Goal: Transaction & Acquisition: Purchase product/service

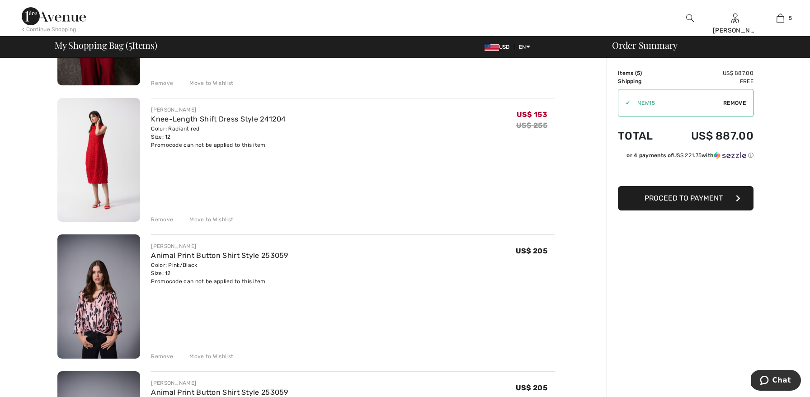
scroll to position [311, 0]
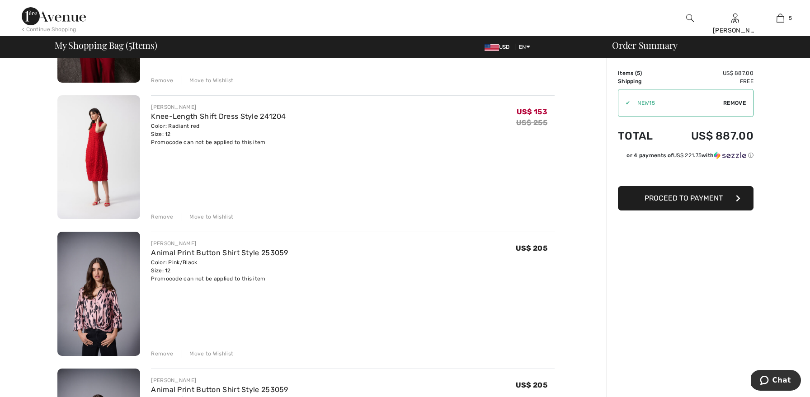
click at [168, 213] on div "Remove" at bounding box center [162, 217] width 22 height 8
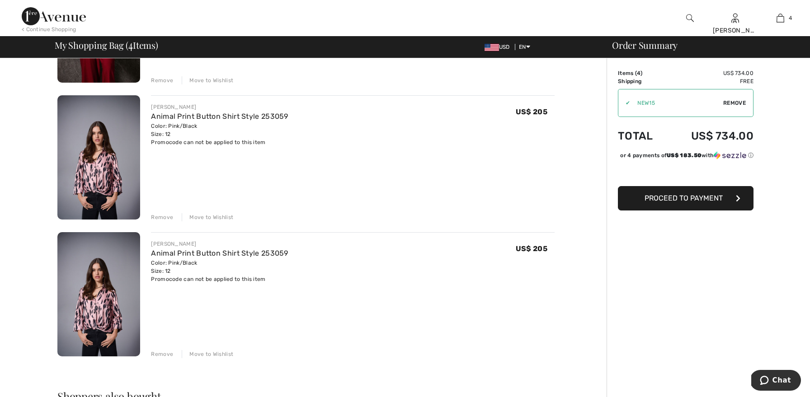
click at [166, 215] on div "Remove" at bounding box center [162, 217] width 22 height 8
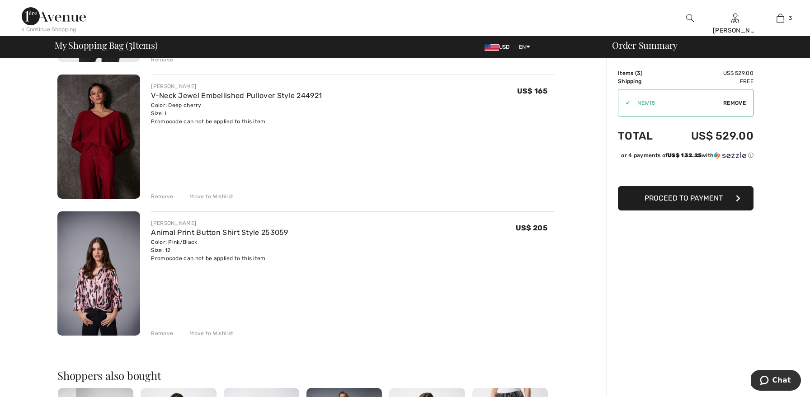
scroll to position [260, 0]
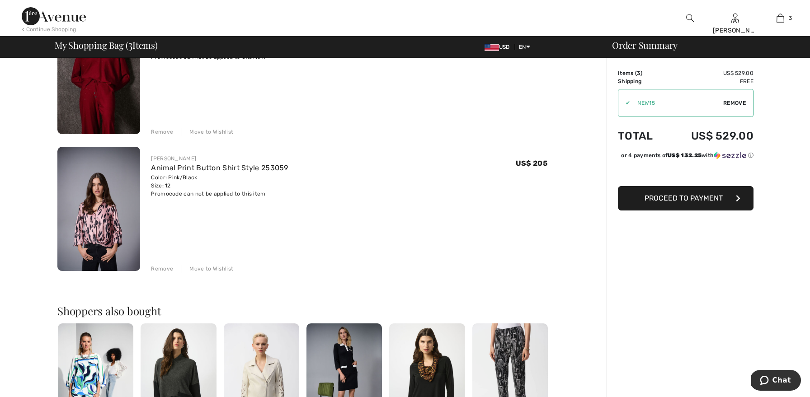
click at [160, 131] on div "Remove" at bounding box center [162, 132] width 22 height 8
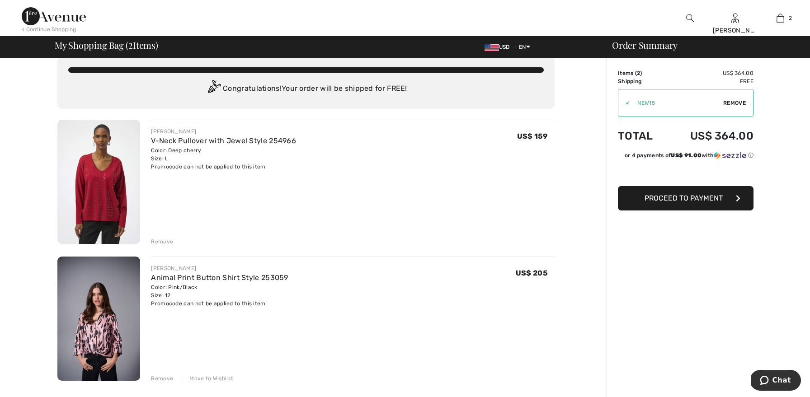
scroll to position [0, 0]
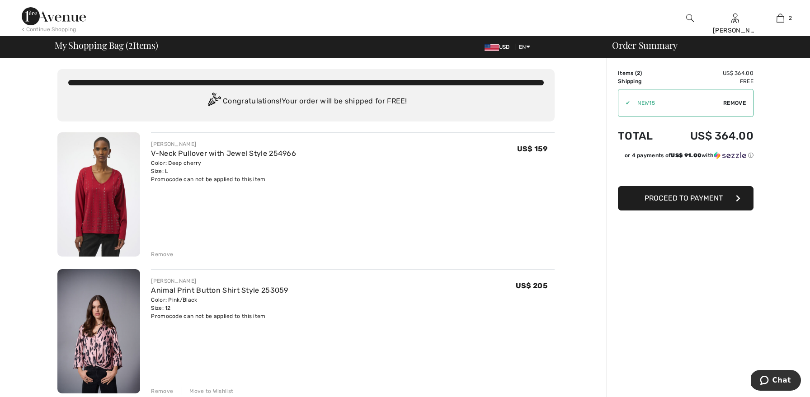
click at [156, 254] on div "Remove" at bounding box center [162, 254] width 22 height 8
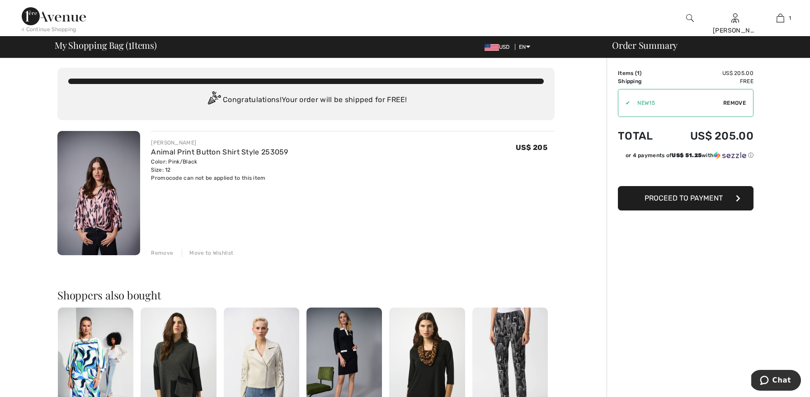
scroll to position [10, 0]
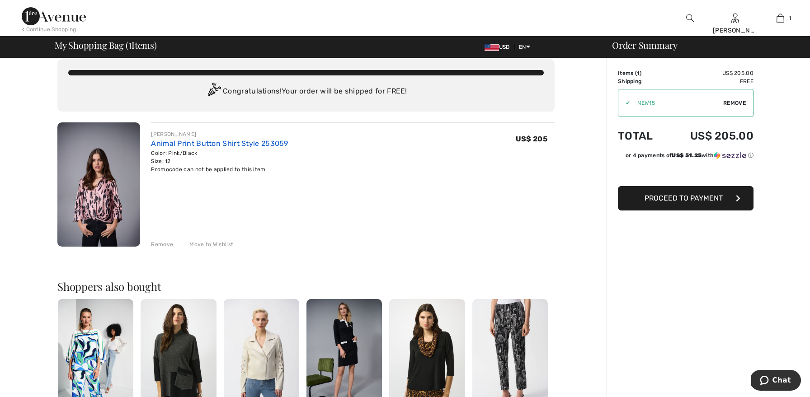
click at [213, 145] on link "Animal Print Button Shirt Style 253059" at bounding box center [219, 143] width 137 height 9
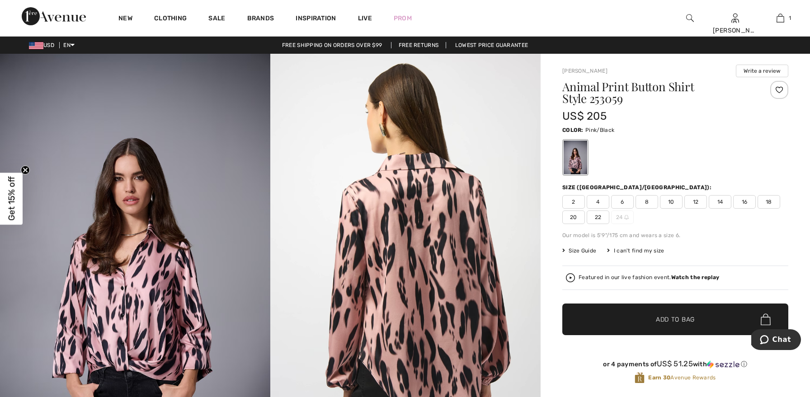
click at [671, 201] on span "10" at bounding box center [671, 202] width 23 height 14
click at [674, 316] on span "Add to Bag" at bounding box center [675, 319] width 39 height 9
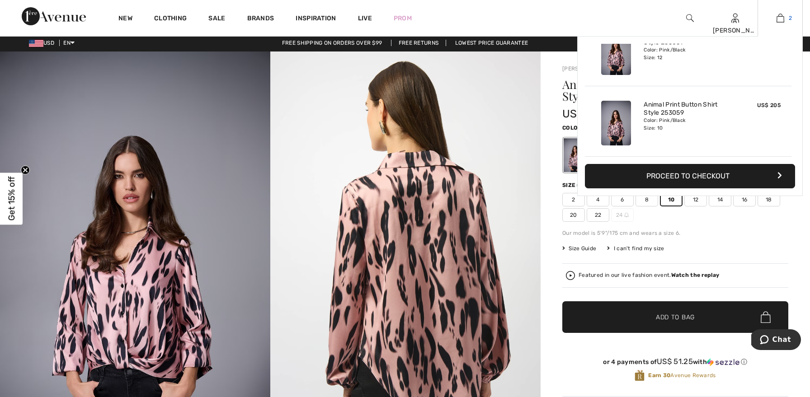
click at [779, 18] on img at bounding box center [781, 18] width 8 height 11
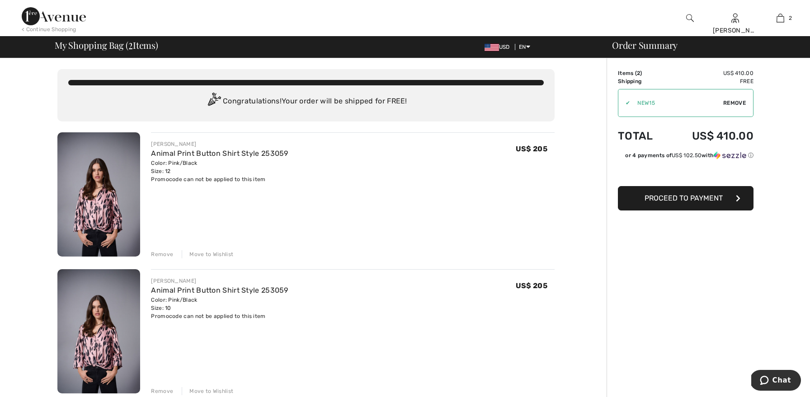
click at [170, 252] on div "Remove" at bounding box center [162, 254] width 22 height 8
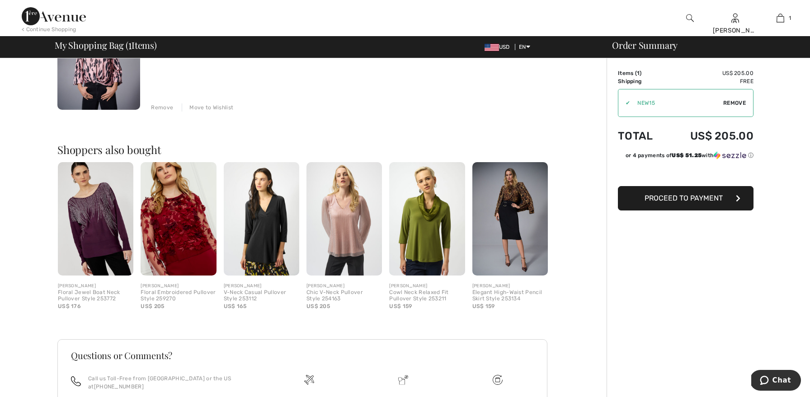
scroll to position [231, 0]
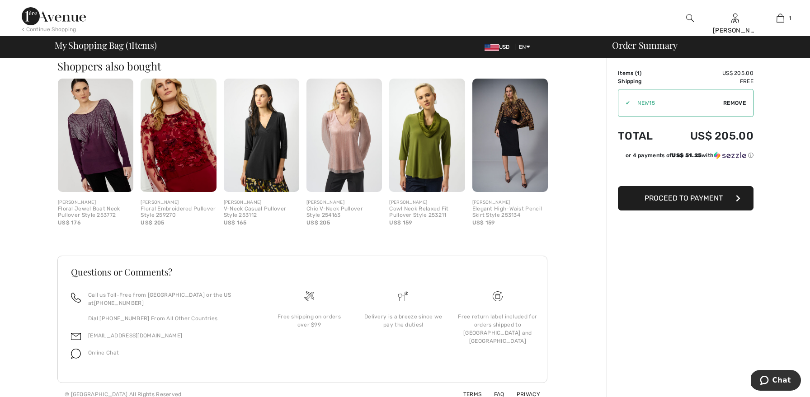
click at [663, 201] on span "Proceed to Payment" at bounding box center [684, 198] width 78 height 9
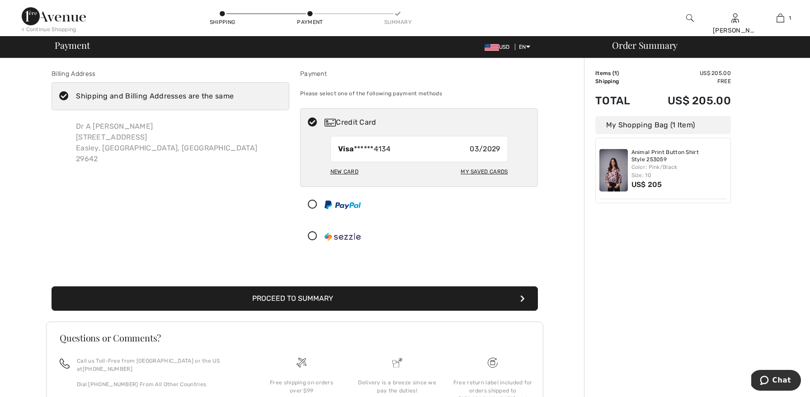
scroll to position [1, 0]
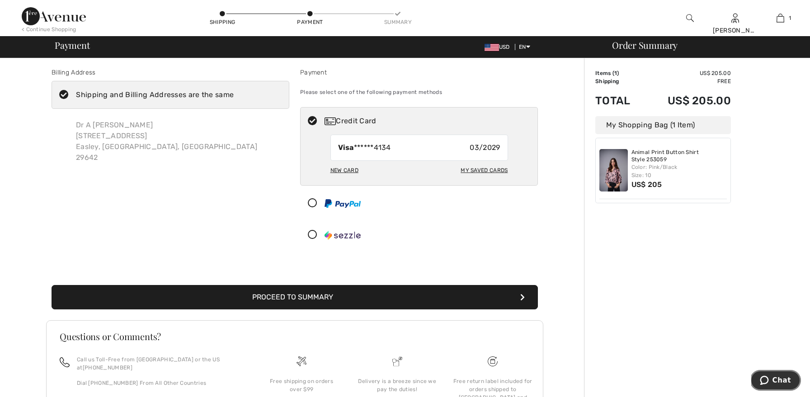
click at [768, 380] on icon "Chat" at bounding box center [764, 380] width 9 height 9
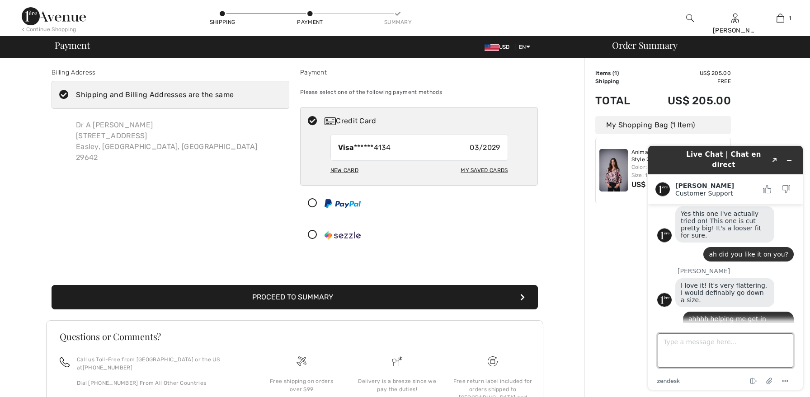
scroll to position [5, 0]
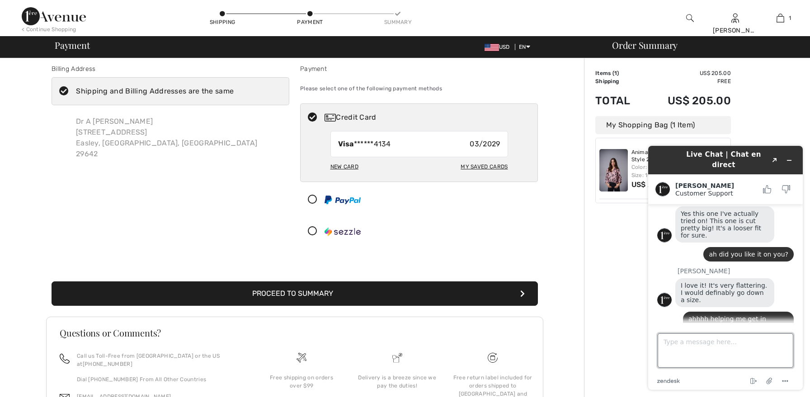
click at [725, 351] on textarea "Type a message here..." at bounding box center [726, 351] width 136 height 34
type textarea "if I go down a size do you think it will still be loose?"
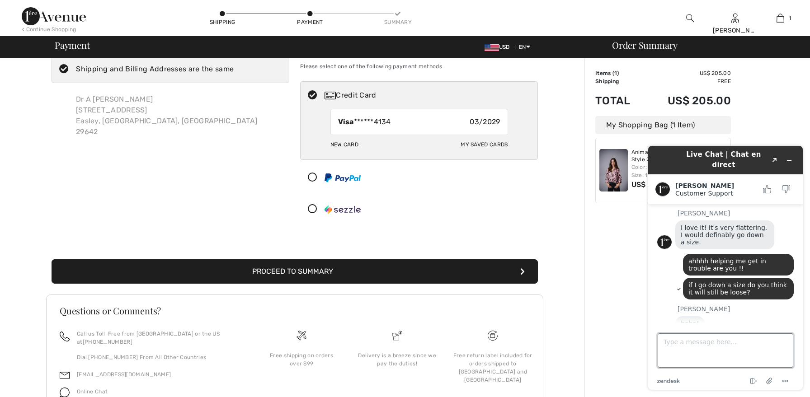
scroll to position [219, 0]
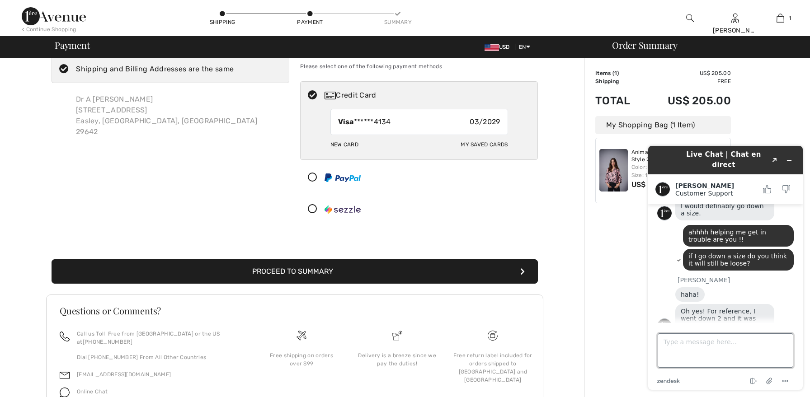
click at [763, 349] on textarea "Type a message here..." at bounding box center [726, 351] width 136 height 34
type textarea "oh good my favorite trouble maker :)"
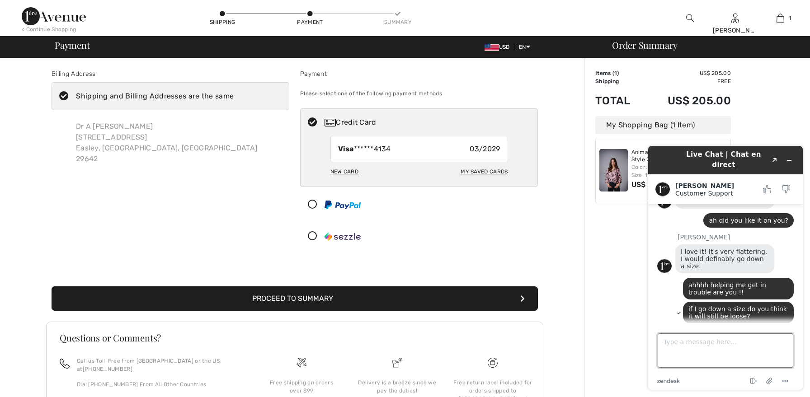
scroll to position [276, 0]
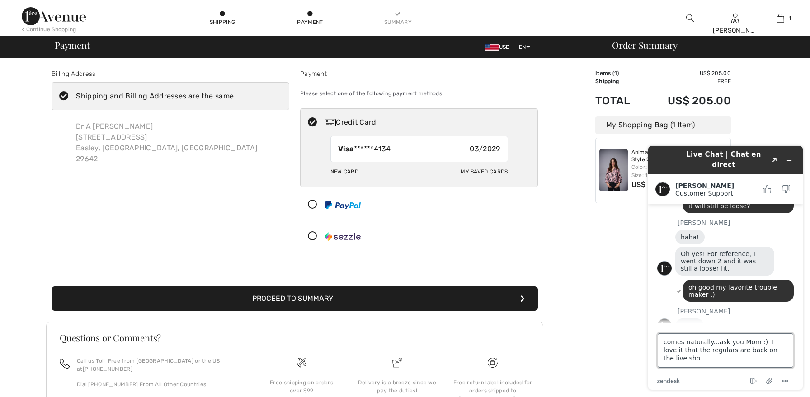
type textarea "comes naturally...ask you Mom :) I love it that the regulars are back on the li…"
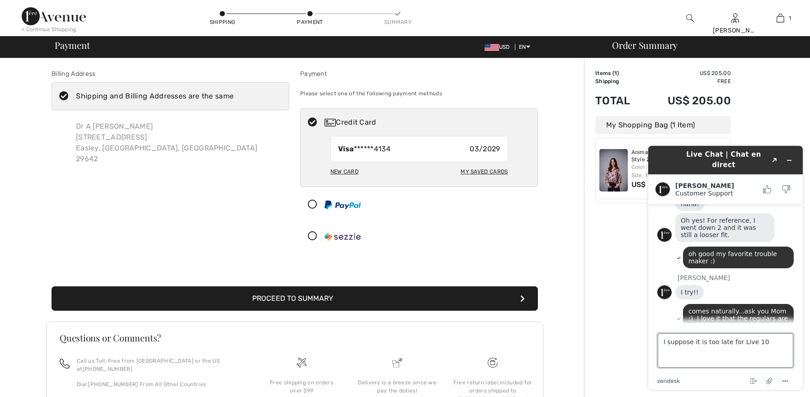
type textarea "I suppose it is too late for Live 10?"
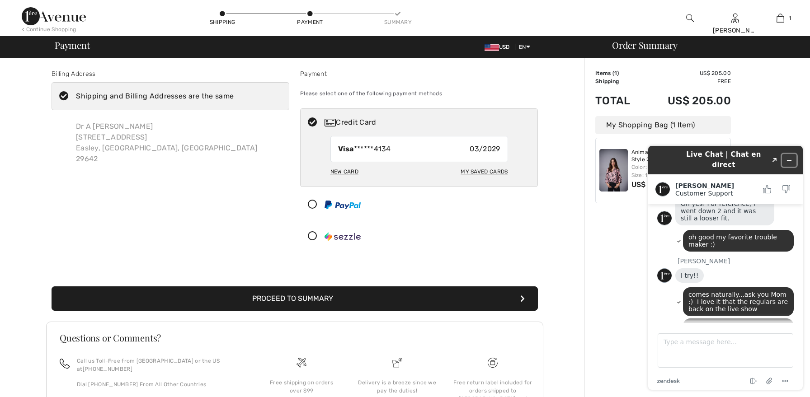
click at [790, 160] on icon "Minimize widget" at bounding box center [790, 160] width 4 height 0
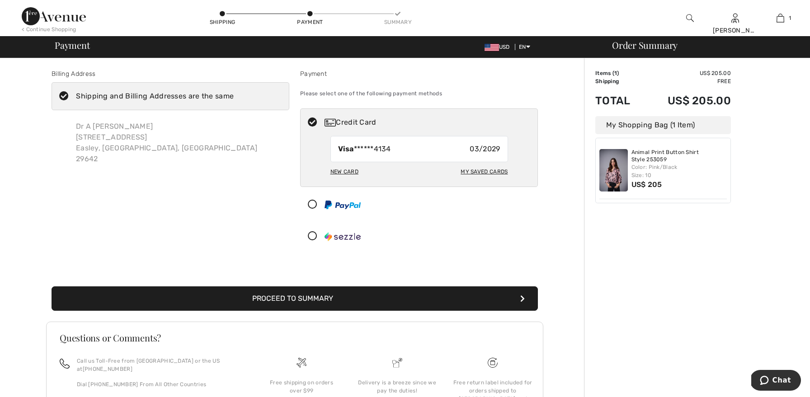
click at [615, 162] on img at bounding box center [614, 170] width 28 height 42
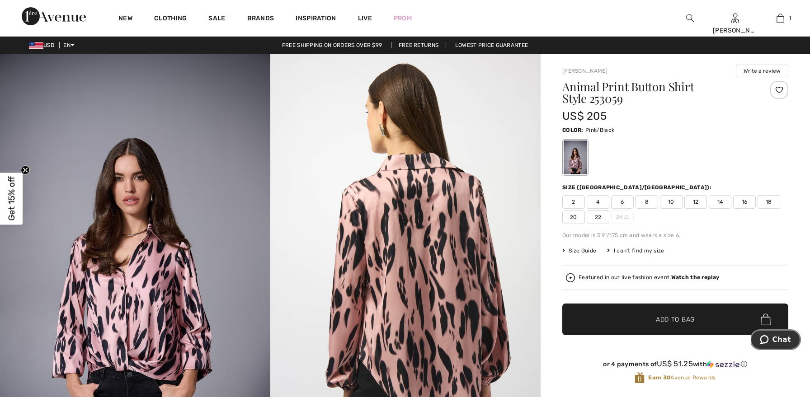
click at [773, 339] on span "Chat" at bounding box center [766, 339] width 13 height 9
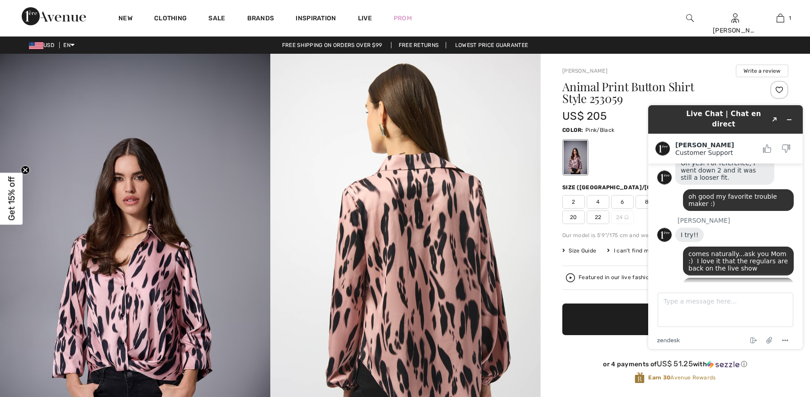
scroll to position [365, 0]
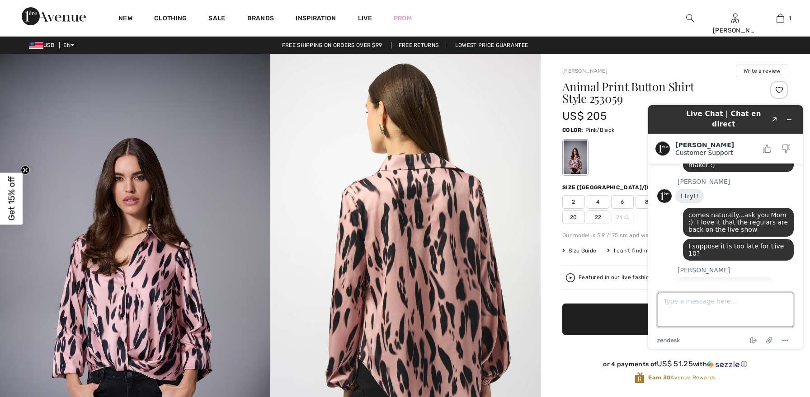
click at [733, 304] on textarea "Type a message here..." at bounding box center [726, 310] width 136 height 34
type textarea "now that is a dream Do I just start the order?"
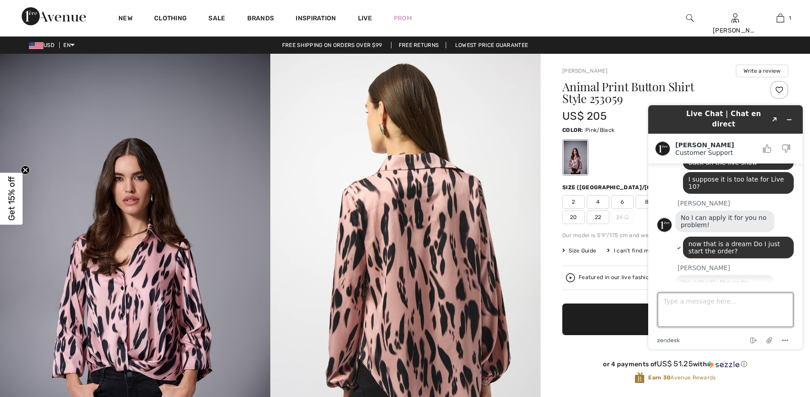
scroll to position [447, 0]
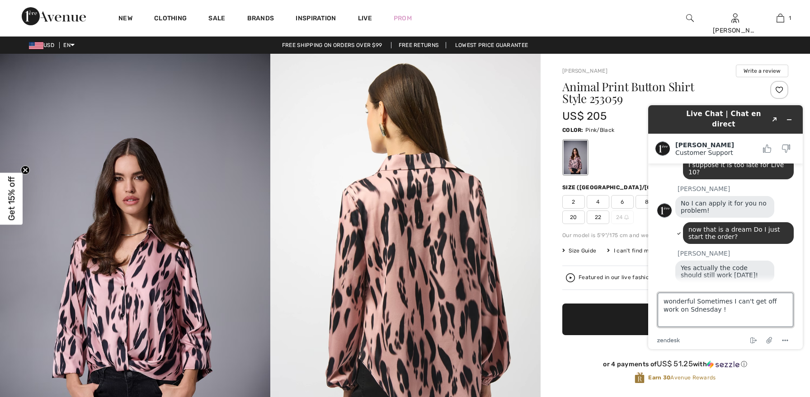
click at [677, 309] on textarea "wonderful Sometimes I can't get off work on Sdnesday !" at bounding box center [726, 310] width 136 height 34
type textarea "wonderful Sometimes I can't get off work on Wednesday !"
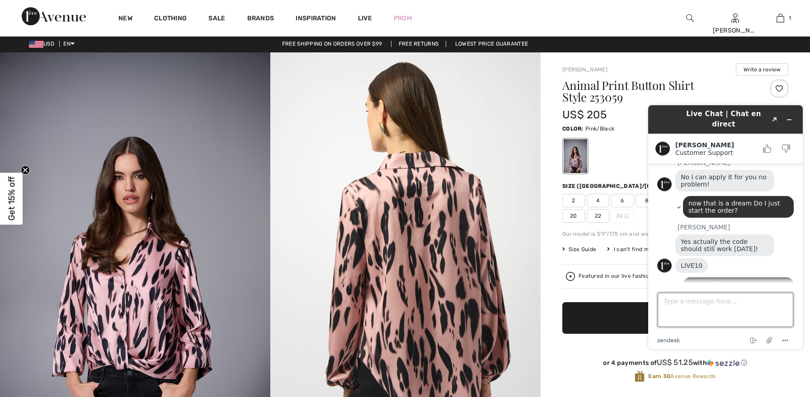
scroll to position [0, 0]
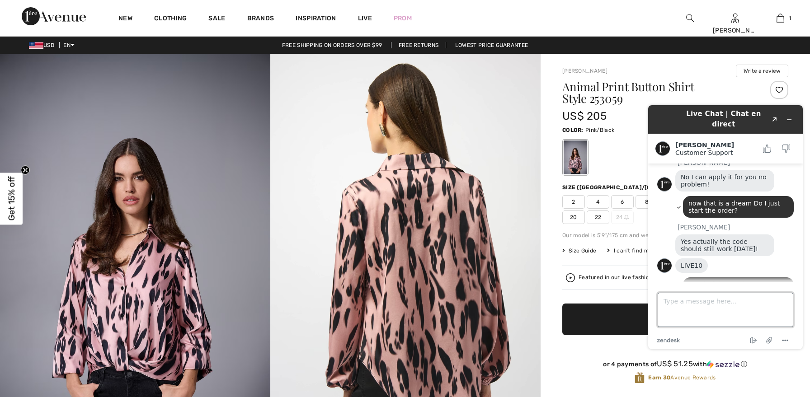
click at [682, 307] on textarea "Type a message here..." at bounding box center [726, 310] width 136 height 34
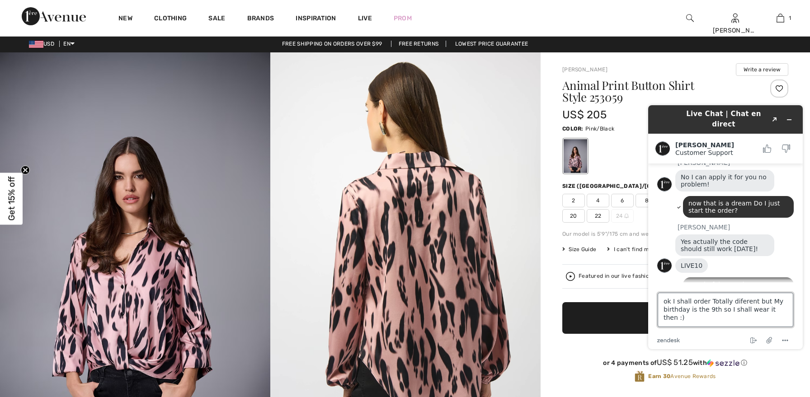
click at [737, 299] on textarea "ok I shall order Totally diferent but My birthday is the 9th so I shall wear it…" at bounding box center [726, 310] width 136 height 34
click at [772, 301] on textarea "ok I shall order Totally different but My birthday is the 9th so I shall wear i…" at bounding box center [726, 310] width 136 height 34
type textarea "ok I shall order Totally different but my birthday is the 9th so I shall wear i…"
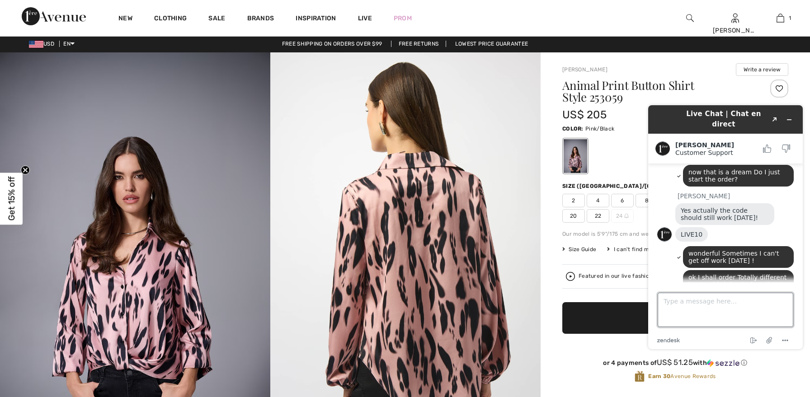
click at [763, 307] on textarea "Type a message here..." at bounding box center [726, 310] width 136 height 34
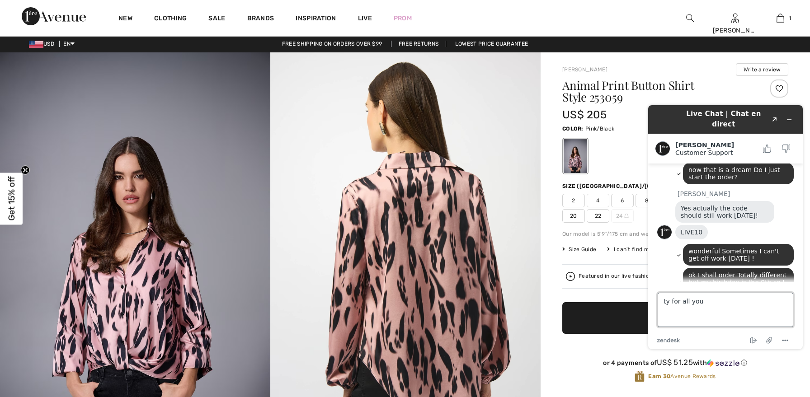
scroll to position [536, 0]
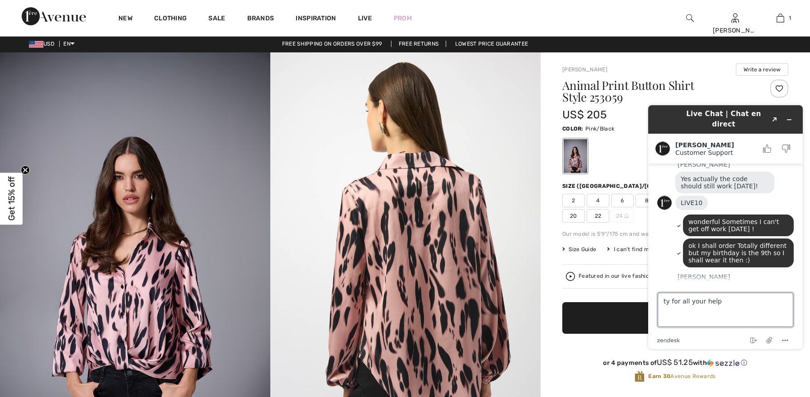
type textarea "ty for all your help !"
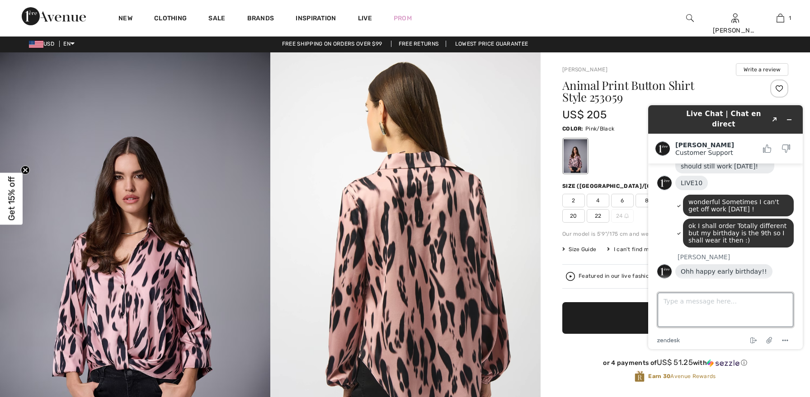
scroll to position [555, 0]
type textarea "TTYL"
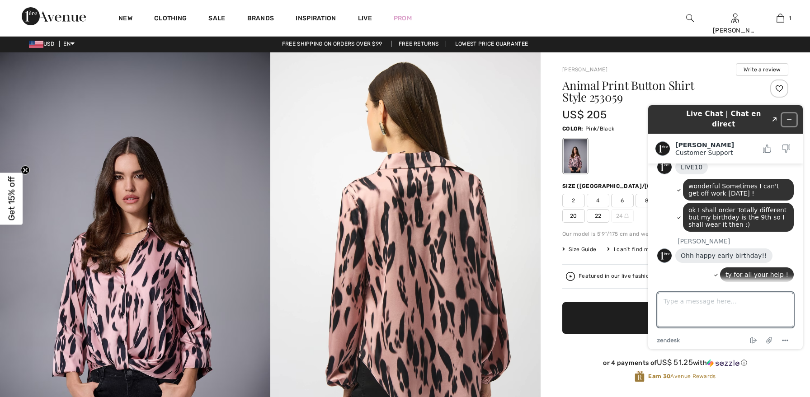
click at [793, 114] on button "Minimize widget" at bounding box center [789, 119] width 14 height 13
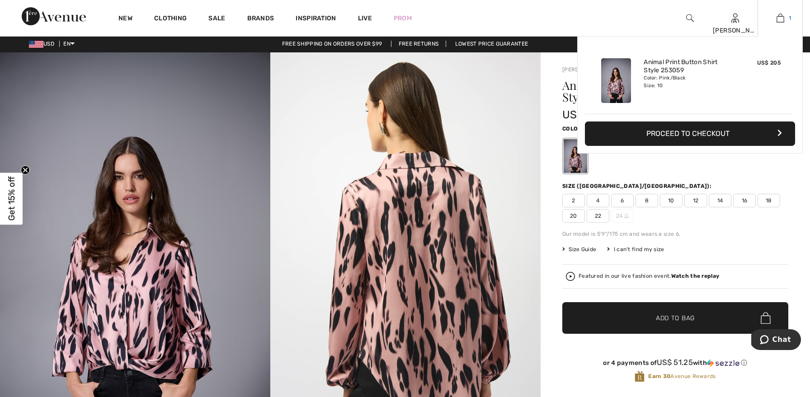
click at [782, 14] on img at bounding box center [781, 18] width 8 height 11
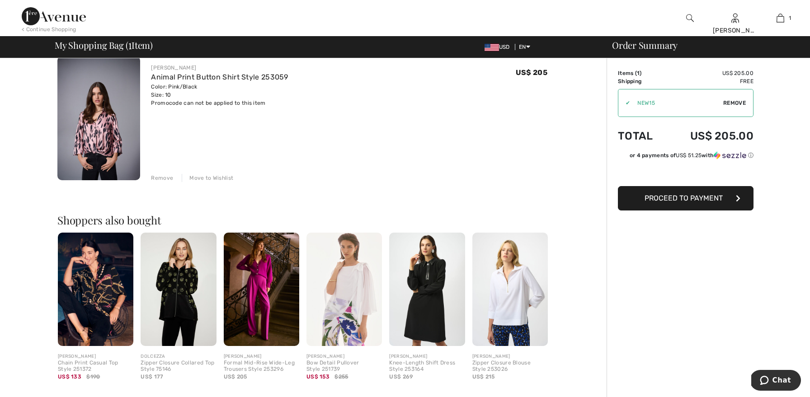
scroll to position [76, 0]
click at [734, 101] on span "Remove" at bounding box center [734, 103] width 23 height 8
click at [689, 99] on input "TEXT" at bounding box center [673, 103] width 110 height 27
type input "LIVE10"
click at [733, 103] on span "Apply" at bounding box center [737, 103] width 18 height 8
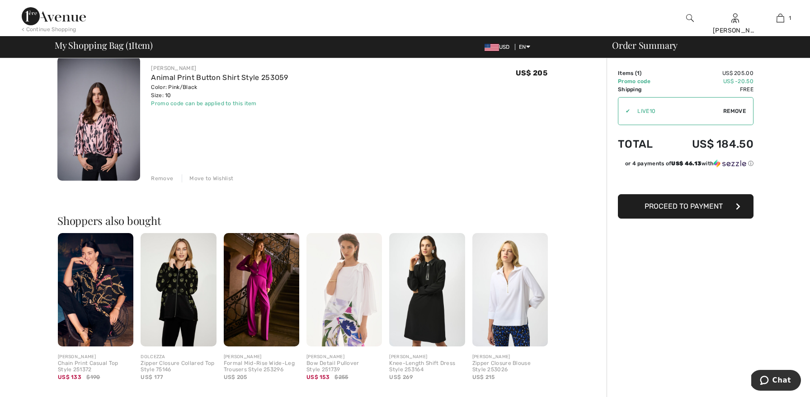
click at [711, 204] on span "Proceed to Payment" at bounding box center [684, 206] width 78 height 9
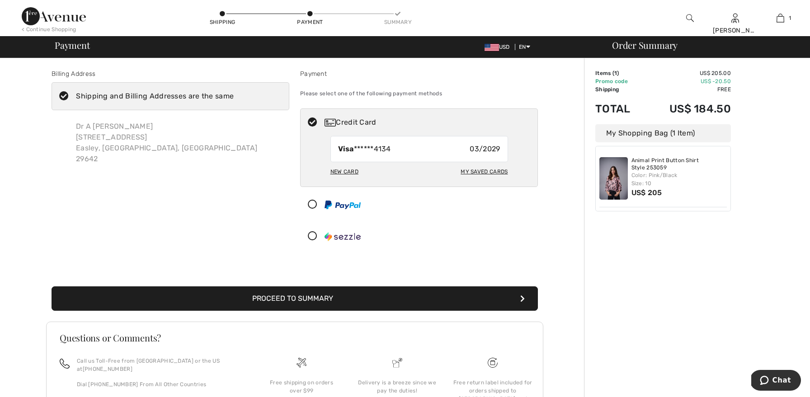
click at [326, 297] on button "Proceed to Summary" at bounding box center [295, 299] width 486 height 24
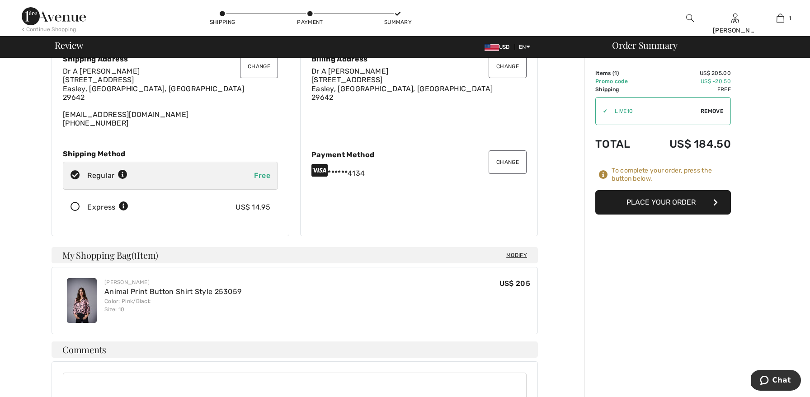
scroll to position [43, 0]
click at [619, 207] on button "Place Your Order" at bounding box center [663, 202] width 136 height 24
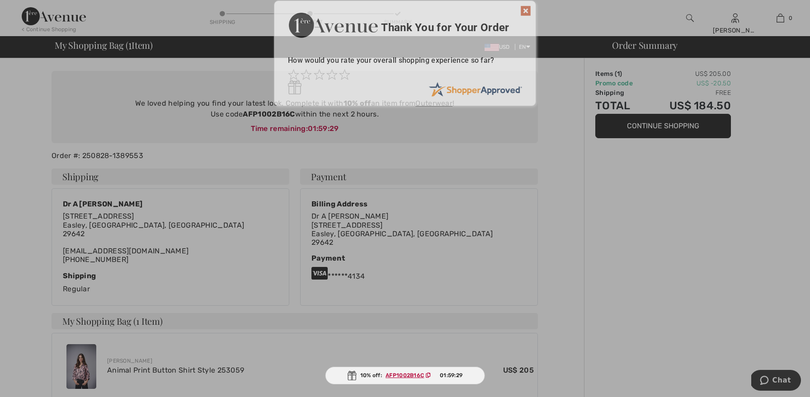
scroll to position [54, 0]
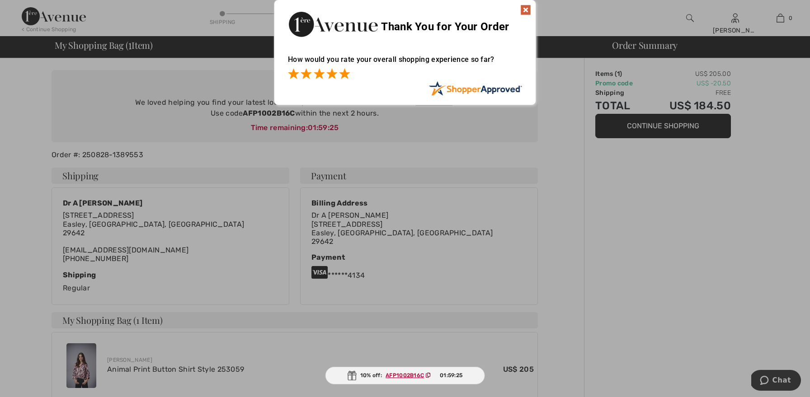
click at [346, 75] on span at bounding box center [344, 73] width 11 height 11
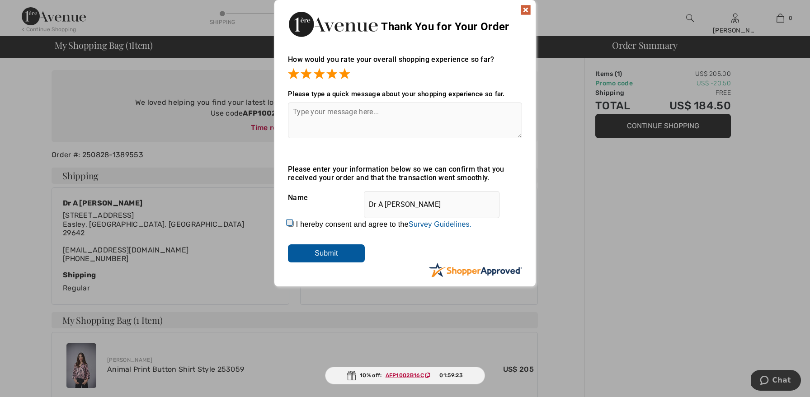
click at [343, 111] on textarea at bounding box center [405, 121] width 234 height 36
type textarea "the on-line customer service cannot be matchedQ"
click at [288, 221] on input "I hereby consent and agree to the By submitting a review, you grant permission …" at bounding box center [291, 224] width 6 height 6
checkbox input "true"
click at [309, 254] on input "Submit" at bounding box center [326, 254] width 77 height 18
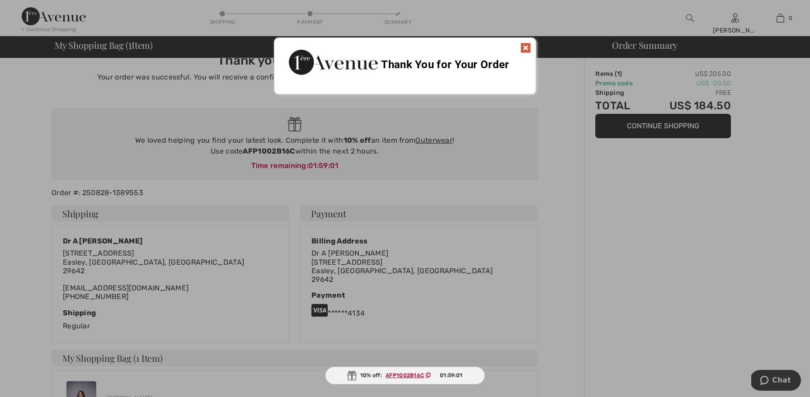
scroll to position [0, 0]
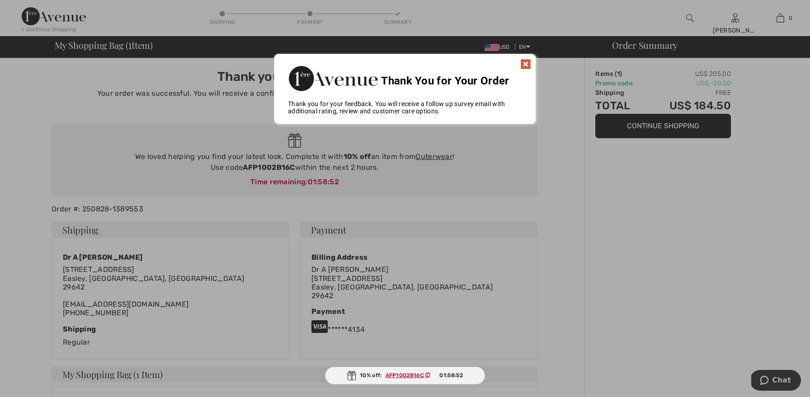
click at [770, 377] on div at bounding box center [405, 198] width 810 height 397
click at [529, 64] on img at bounding box center [525, 64] width 11 height 11
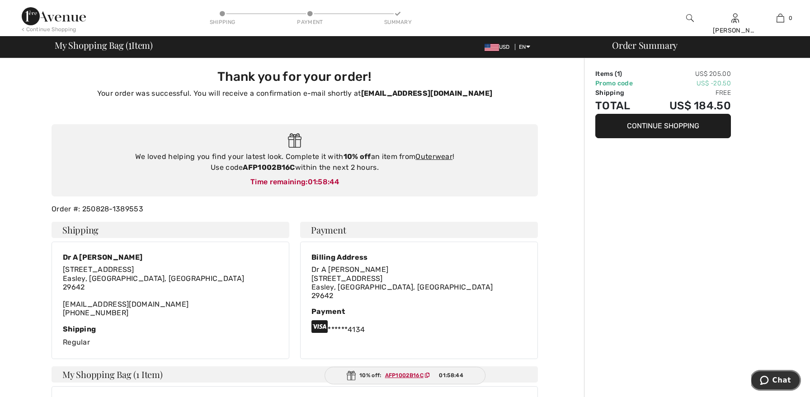
click at [778, 384] on span "Chat" at bounding box center [782, 381] width 19 height 8
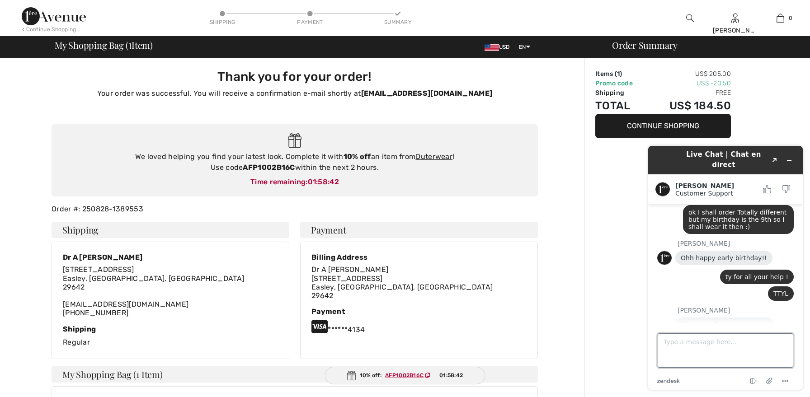
click at [733, 349] on textarea "Type a message here..." at bounding box center [726, 351] width 136 height 34
type textarea "done purchased :)"
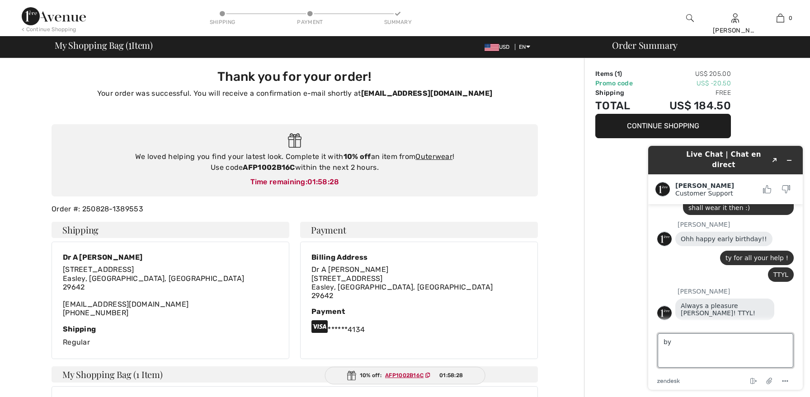
type textarea "bye"
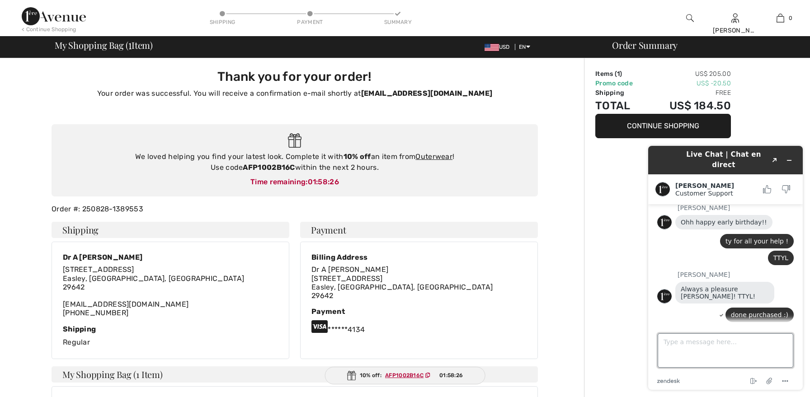
scroll to position [25, 0]
